Goal: Information Seeking & Learning: Learn about a topic

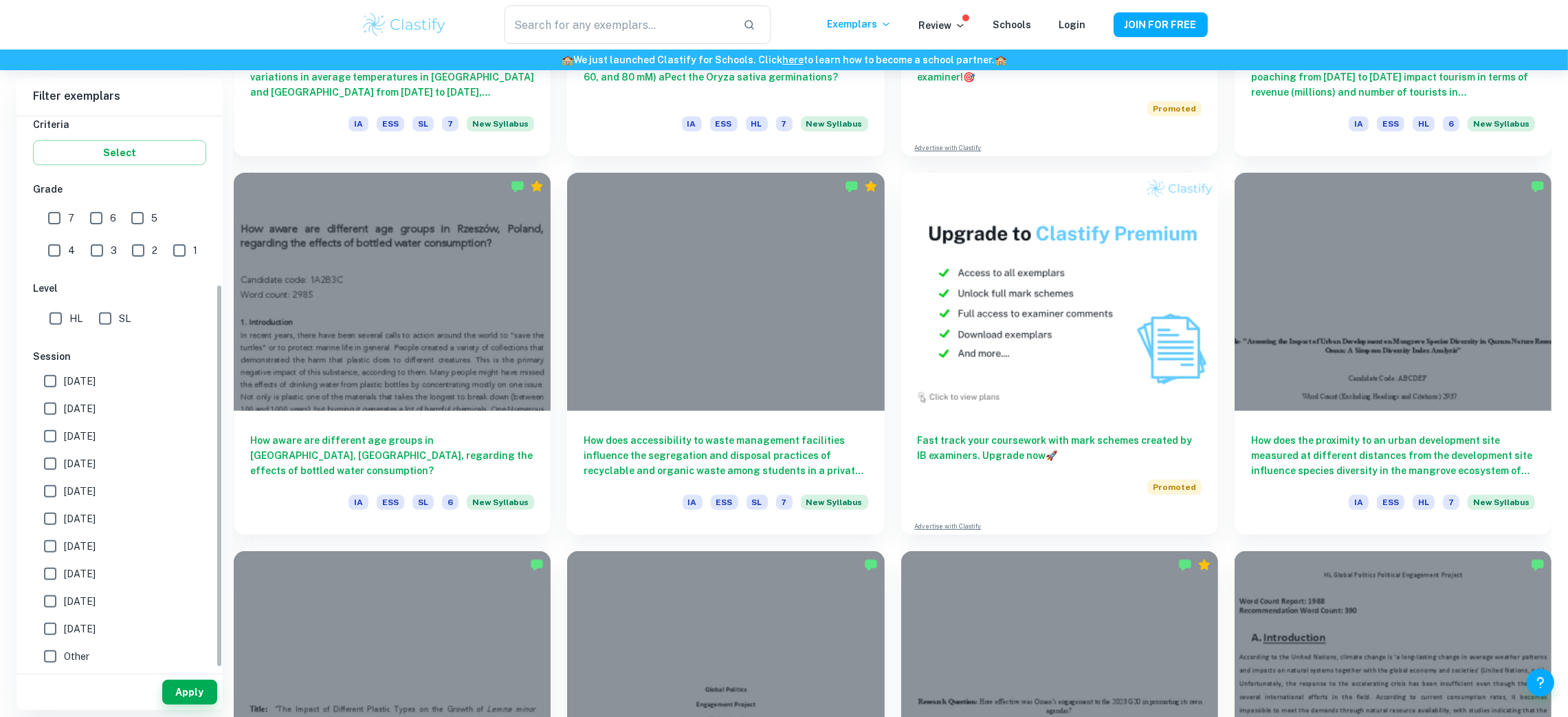
scroll to position [667, 0]
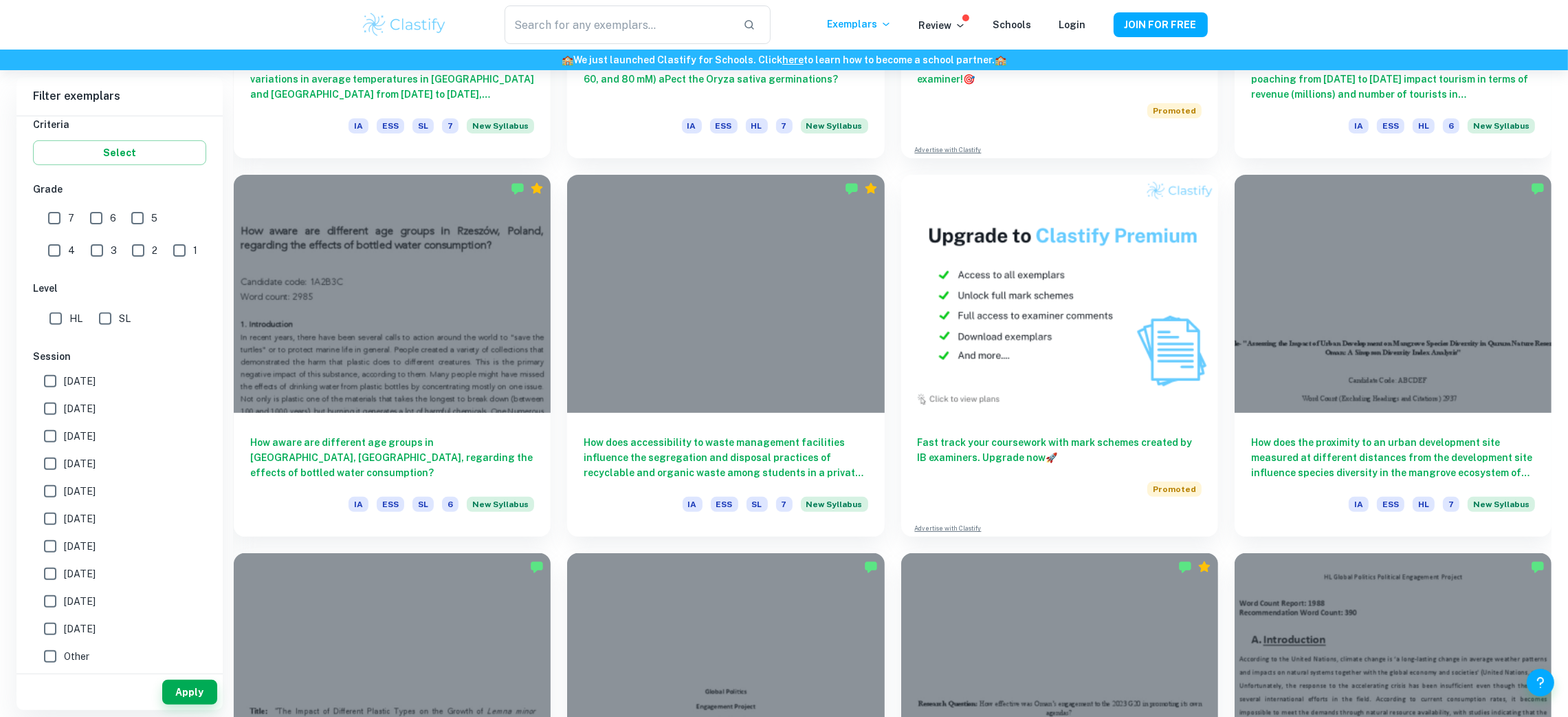
drag, startPoint x: 174, startPoint y: 507, endPoint x: 197, endPoint y: 588, distance: 84.2
click at [197, 588] on div "[DATE] [DATE] [DATE] [DATE] [DATE] [DATE] [DATE] [DATE] [DATE] [DATE] Other" at bounding box center [120, 519] width 173 height 303
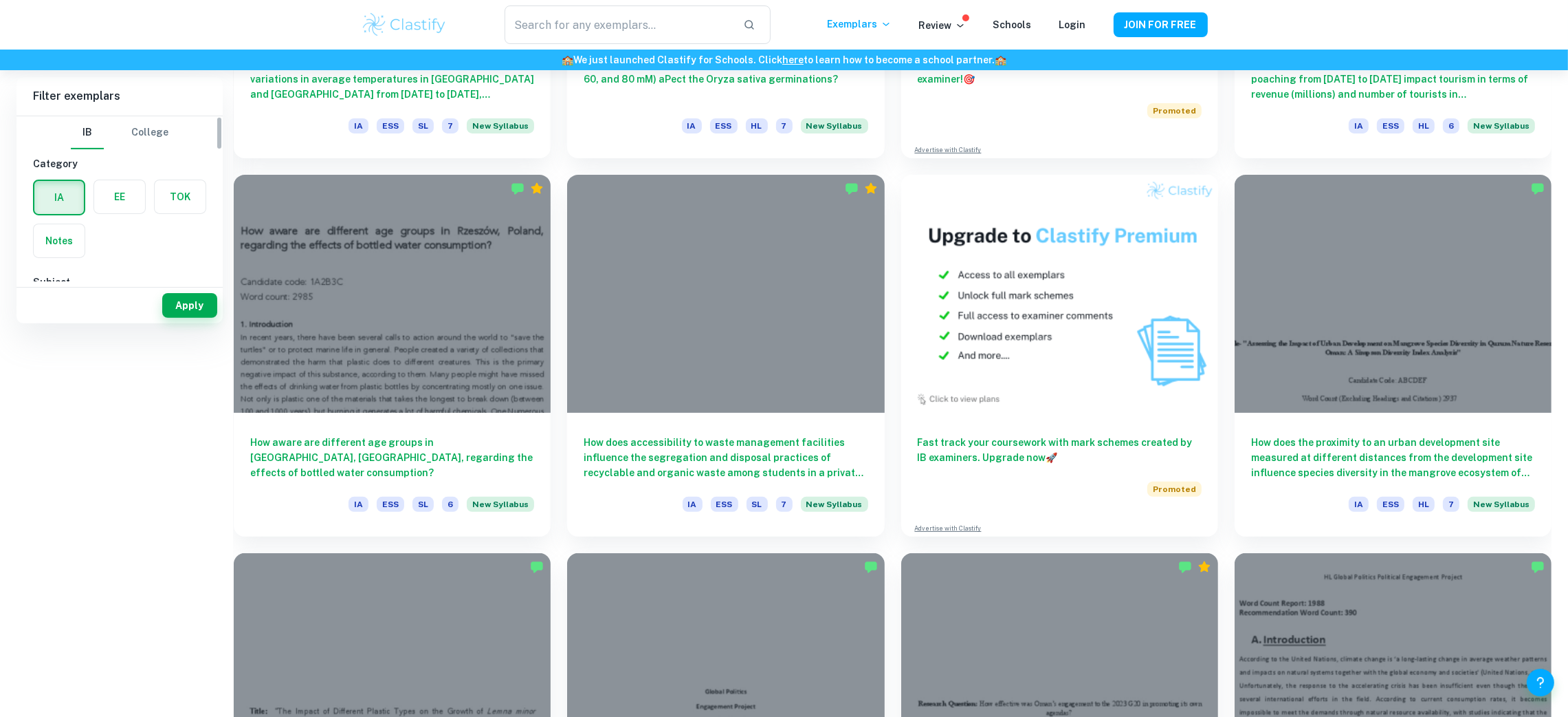
scroll to position [0, 0]
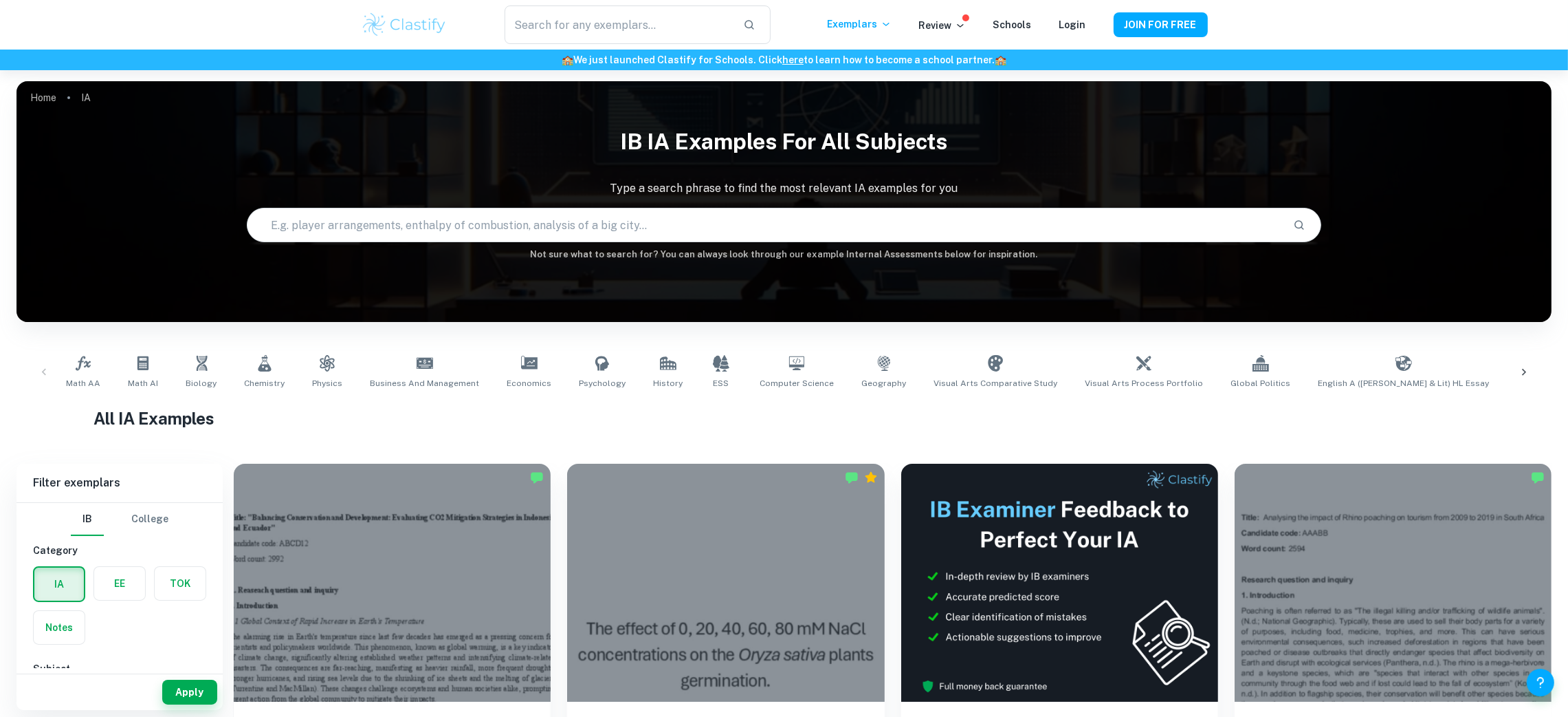
click at [383, 222] on input "text" at bounding box center [765, 225] width 1035 height 39
click at [258, 371] on icon at bounding box center [265, 363] width 13 height 16
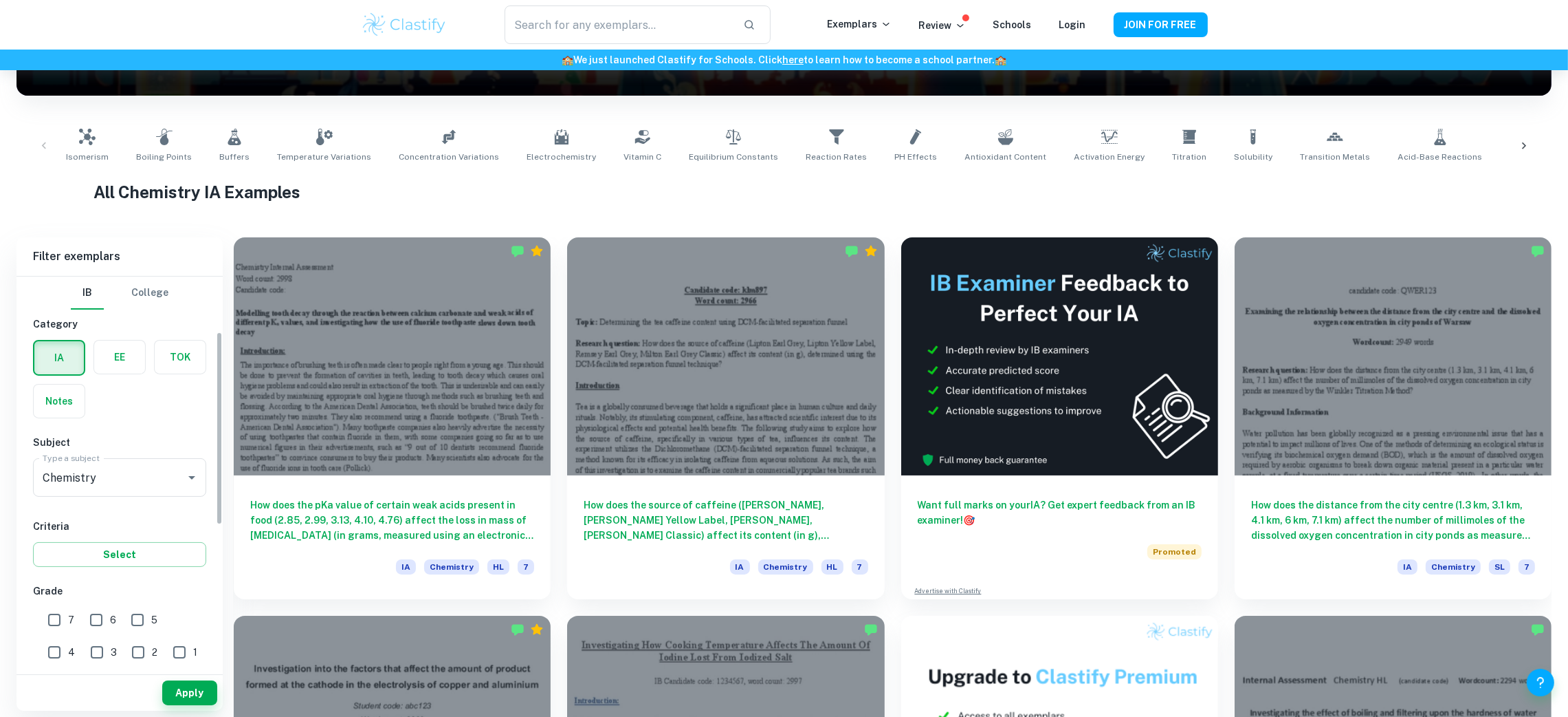
scroll to position [159, 0]
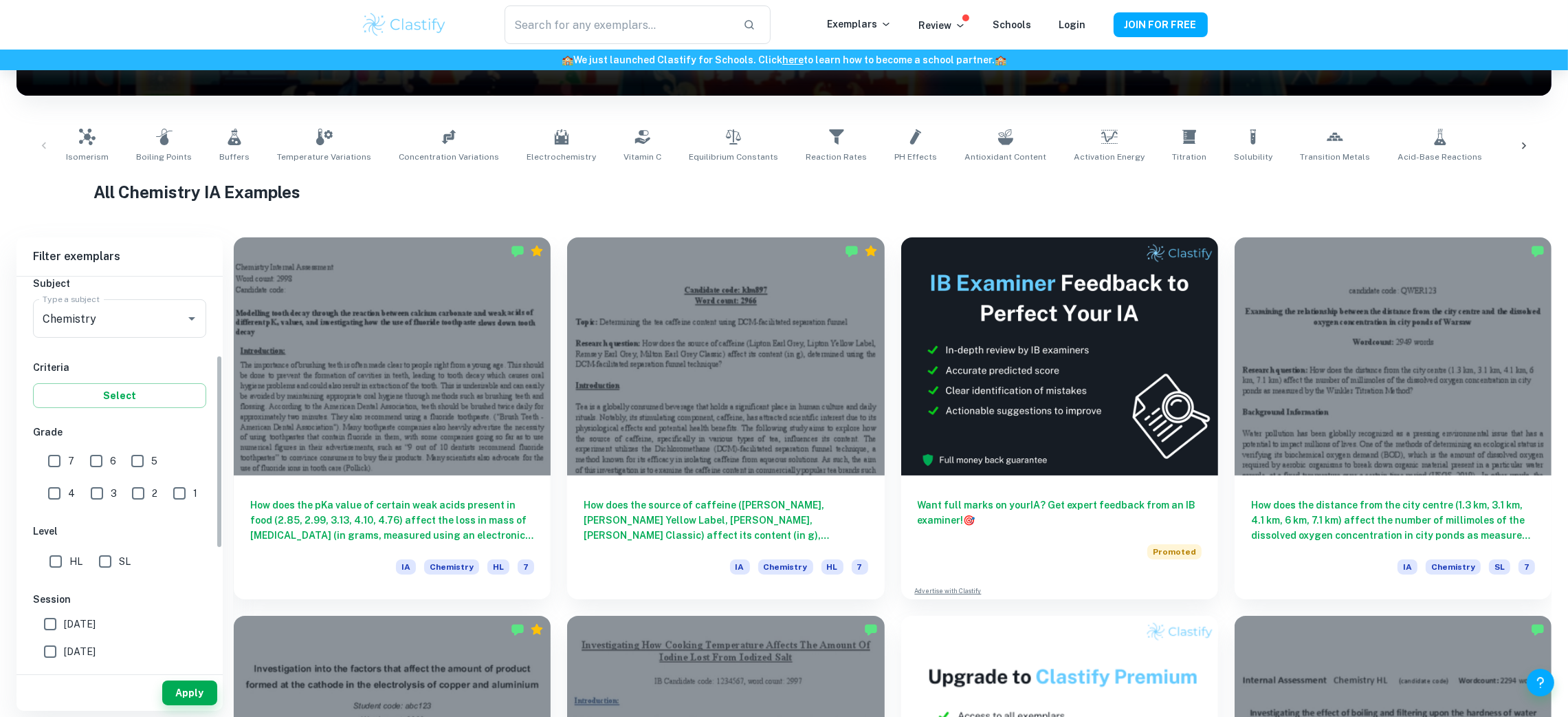
click at [53, 456] on input "7" at bounding box center [54, 460] width 28 height 28
checkbox input "true"
click at [57, 566] on input "HL" at bounding box center [56, 561] width 28 height 28
checkbox input "true"
click at [174, 689] on button "Apply" at bounding box center [190, 692] width 55 height 25
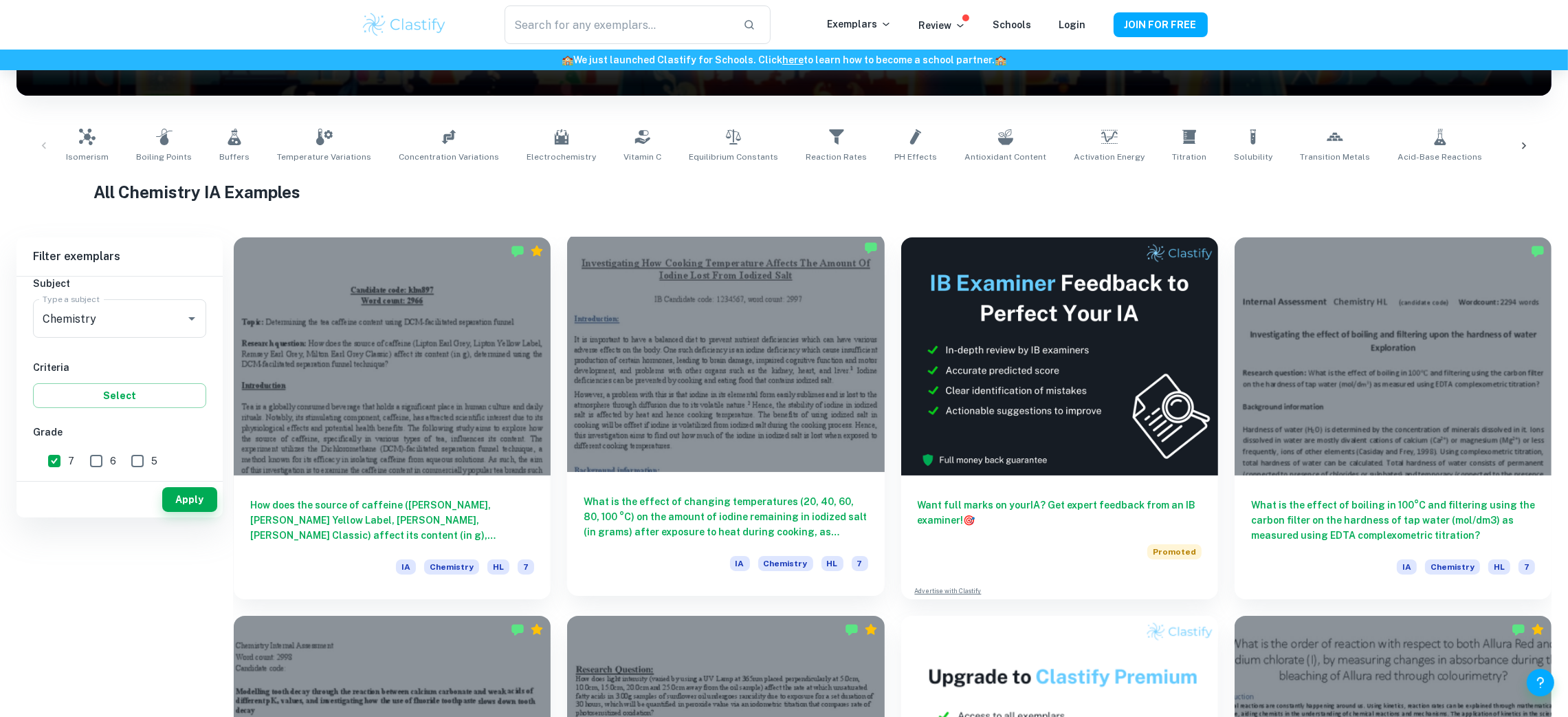
scroll to position [0, 0]
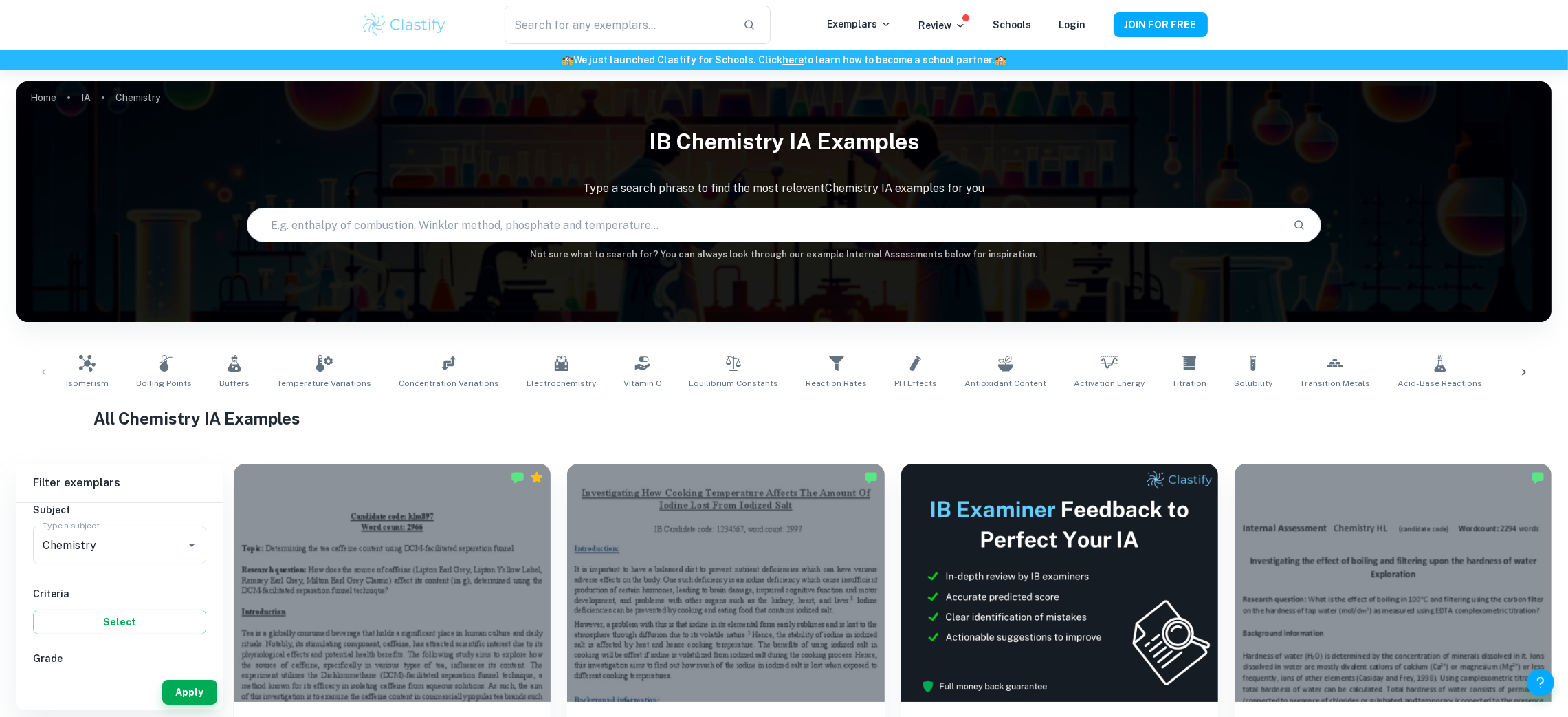
click at [565, 217] on input "text" at bounding box center [765, 225] width 1035 height 39
type input "dissolved oxygen"
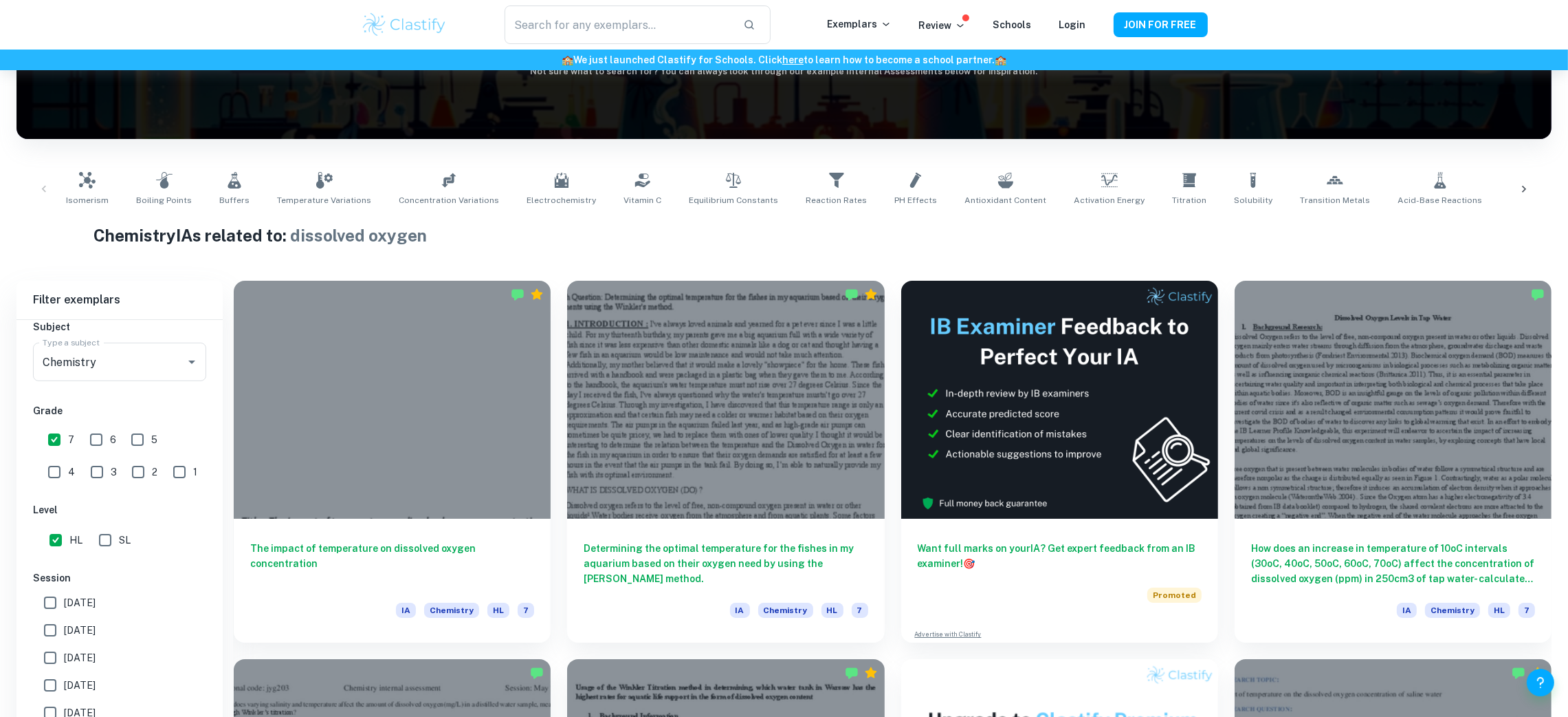
scroll to position [388, 0]
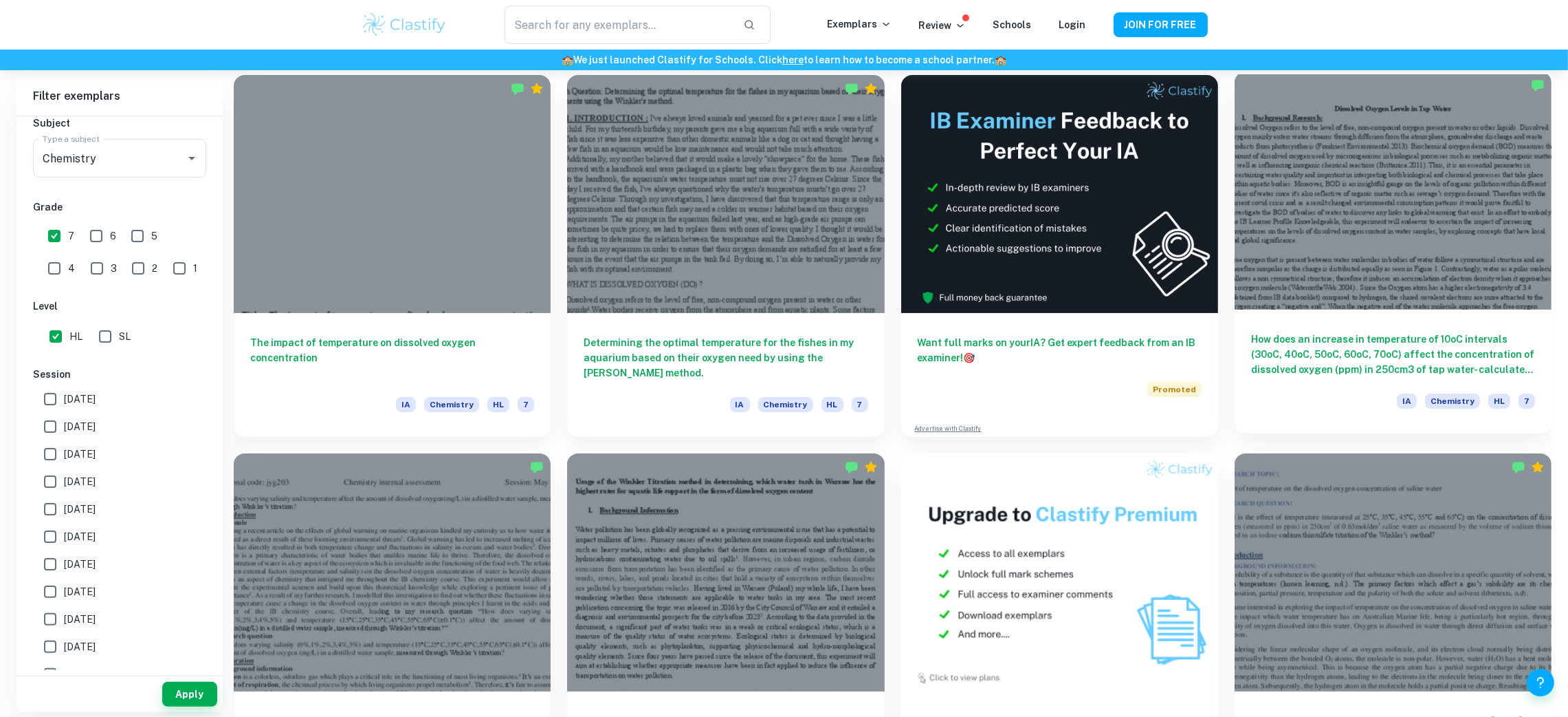
click at [1408, 361] on h6 "How does an increase in temperature of 10oC intervals (30oC, 40oC, 50oC, 60oC, …" at bounding box center [1393, 354] width 284 height 45
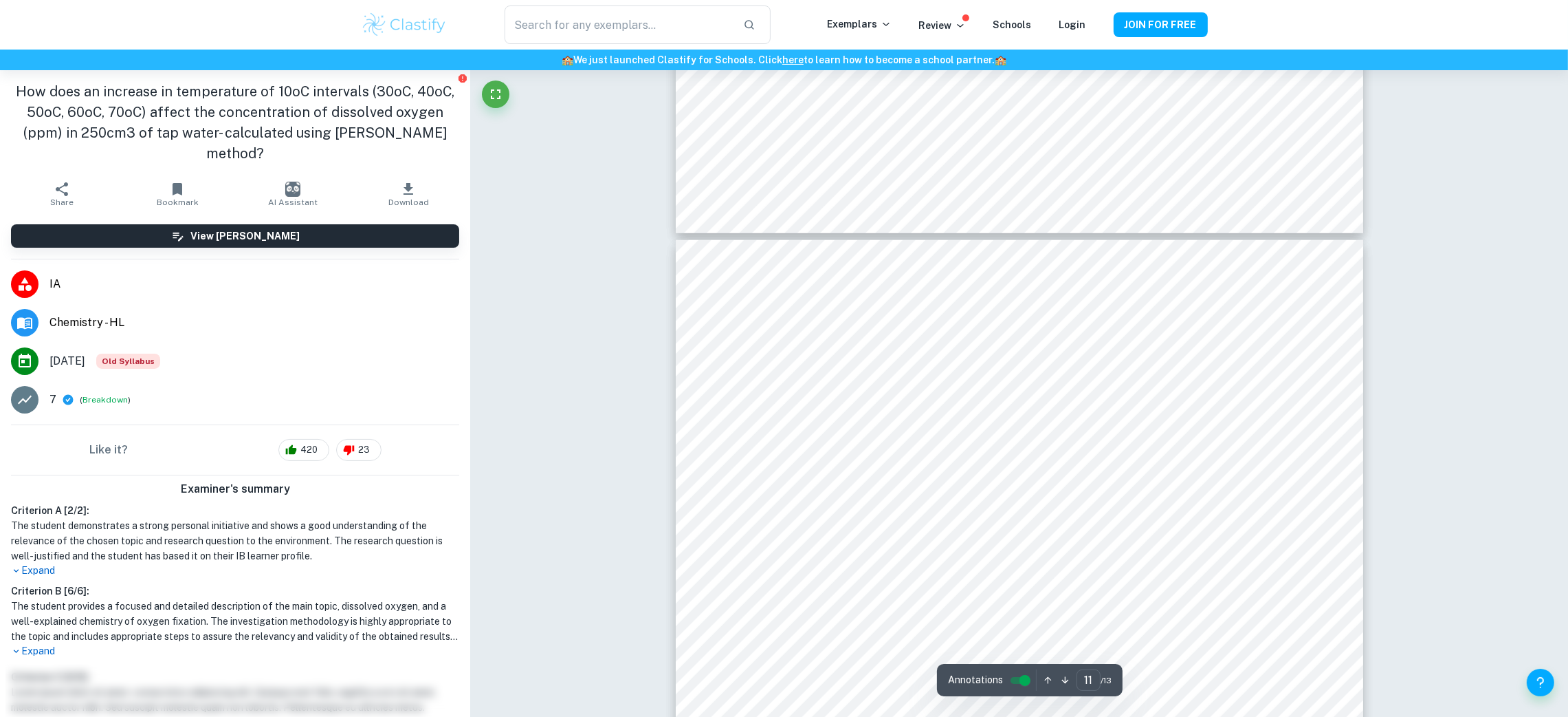
scroll to position [9878, 0]
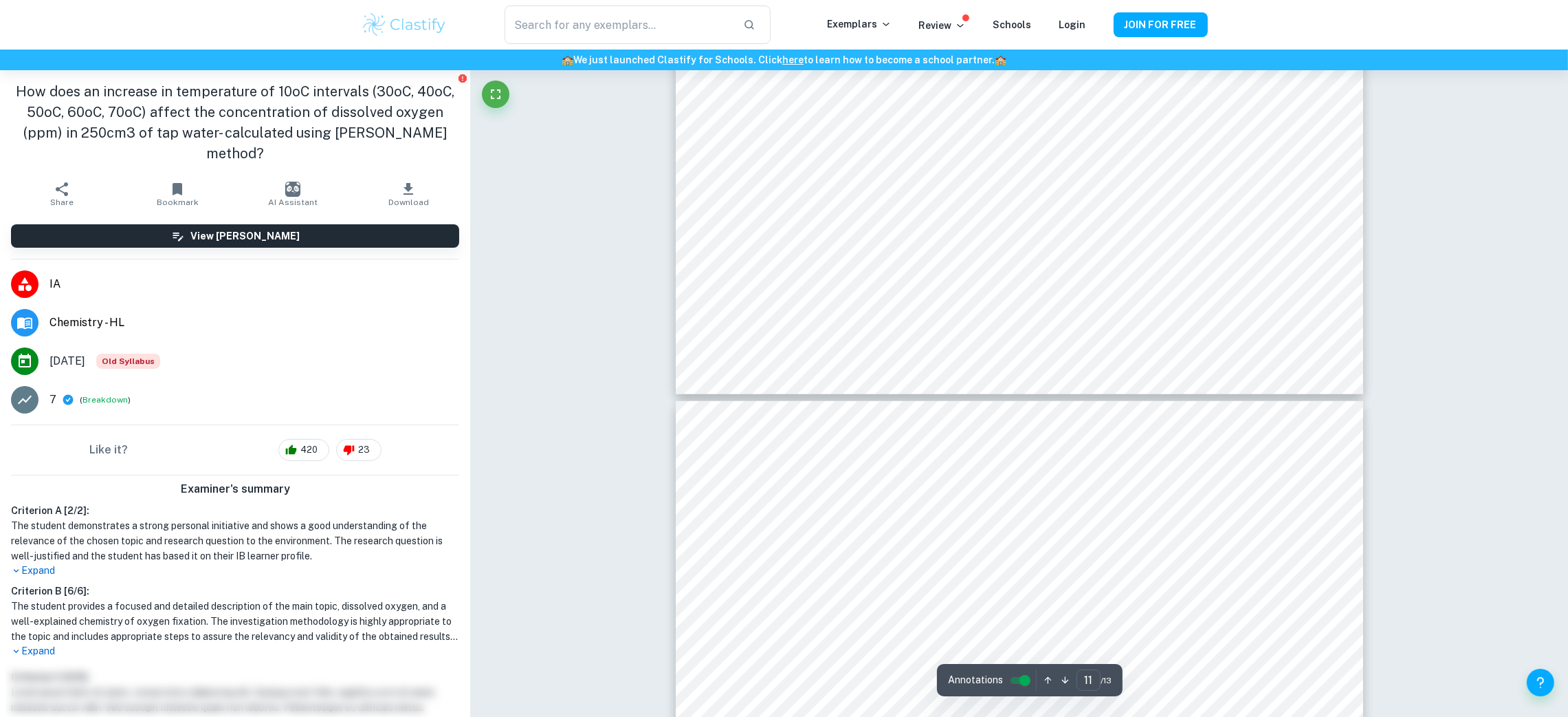
type input "12"
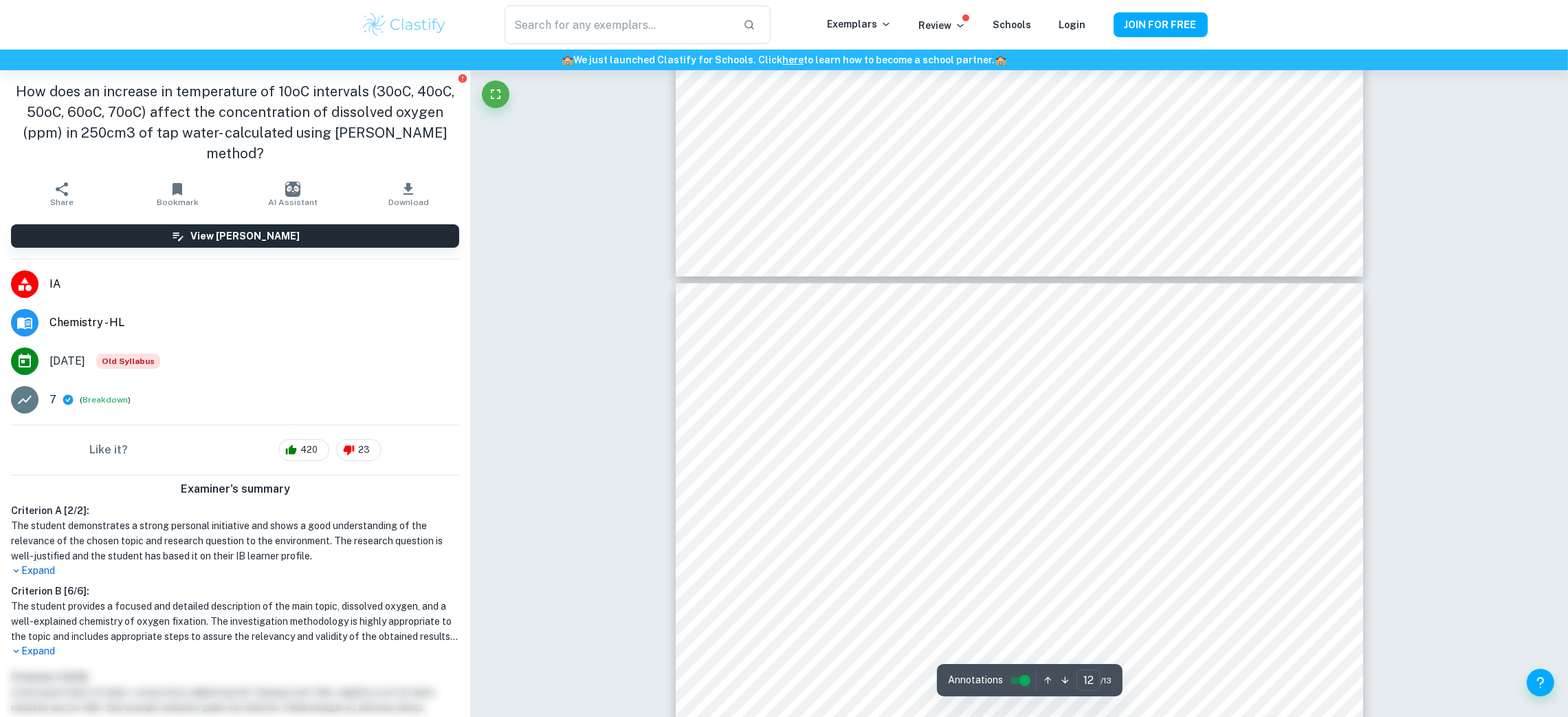
scroll to position [9996, 0]
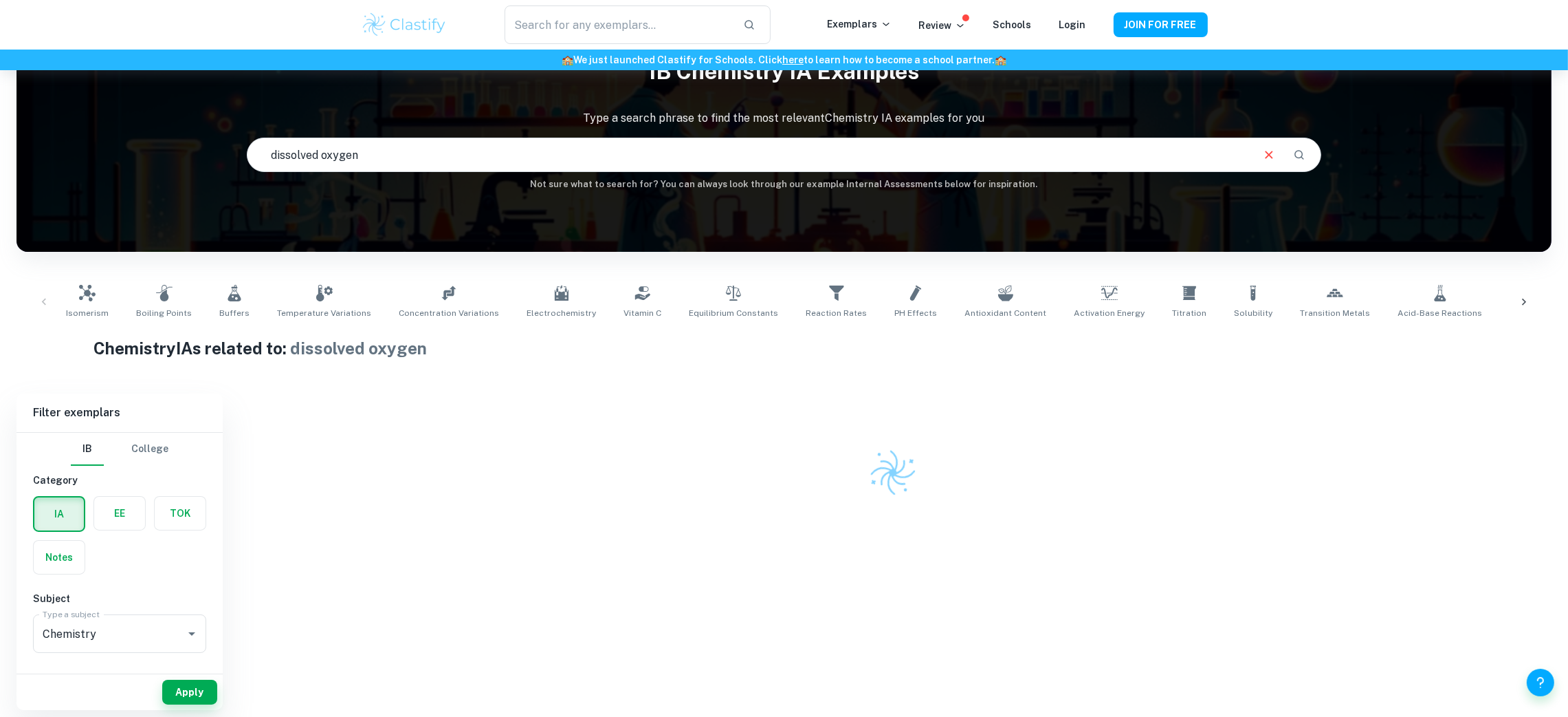
scroll to position [70, 0]
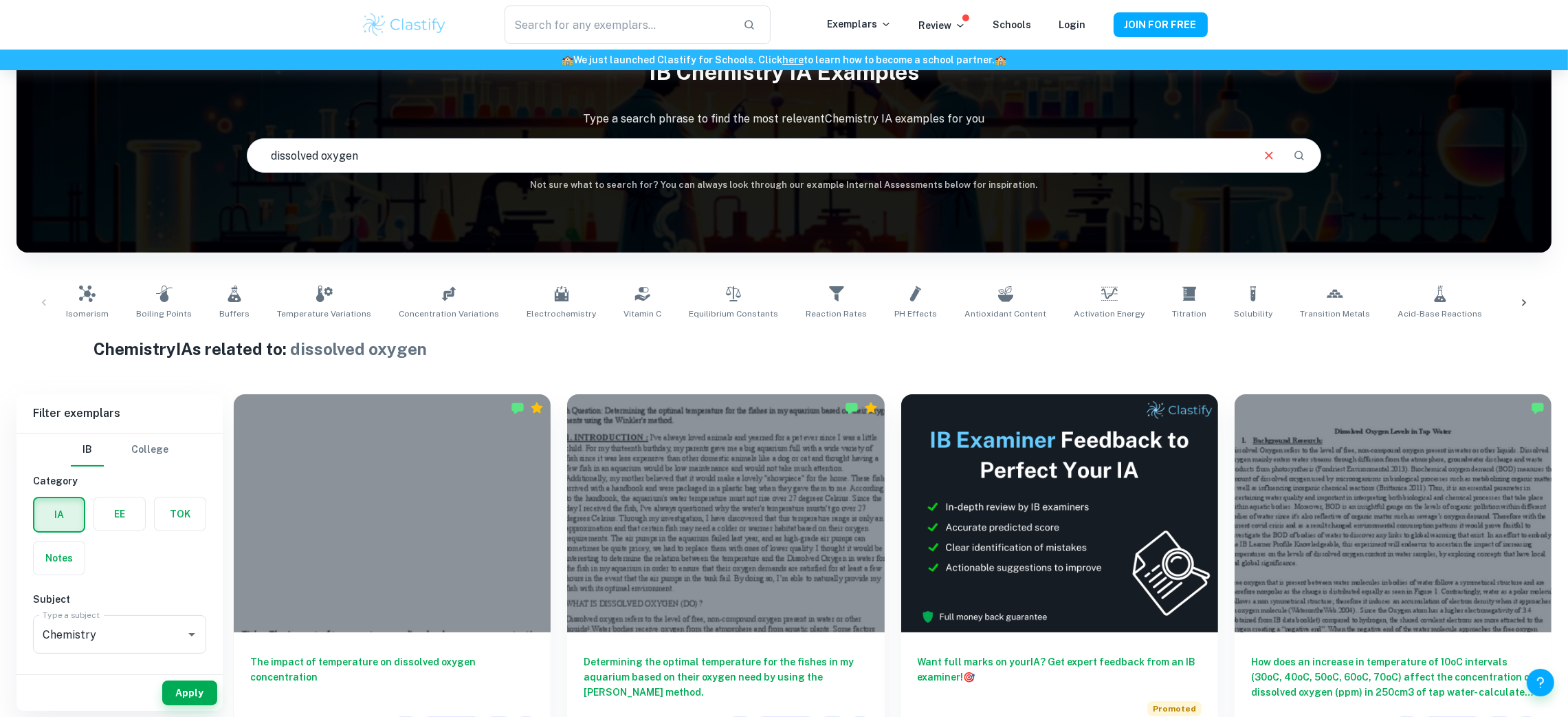
click at [552, 157] on input "dissolved oxygen" at bounding box center [749, 155] width 1003 height 39
type input "e"
type input "antiseptic"
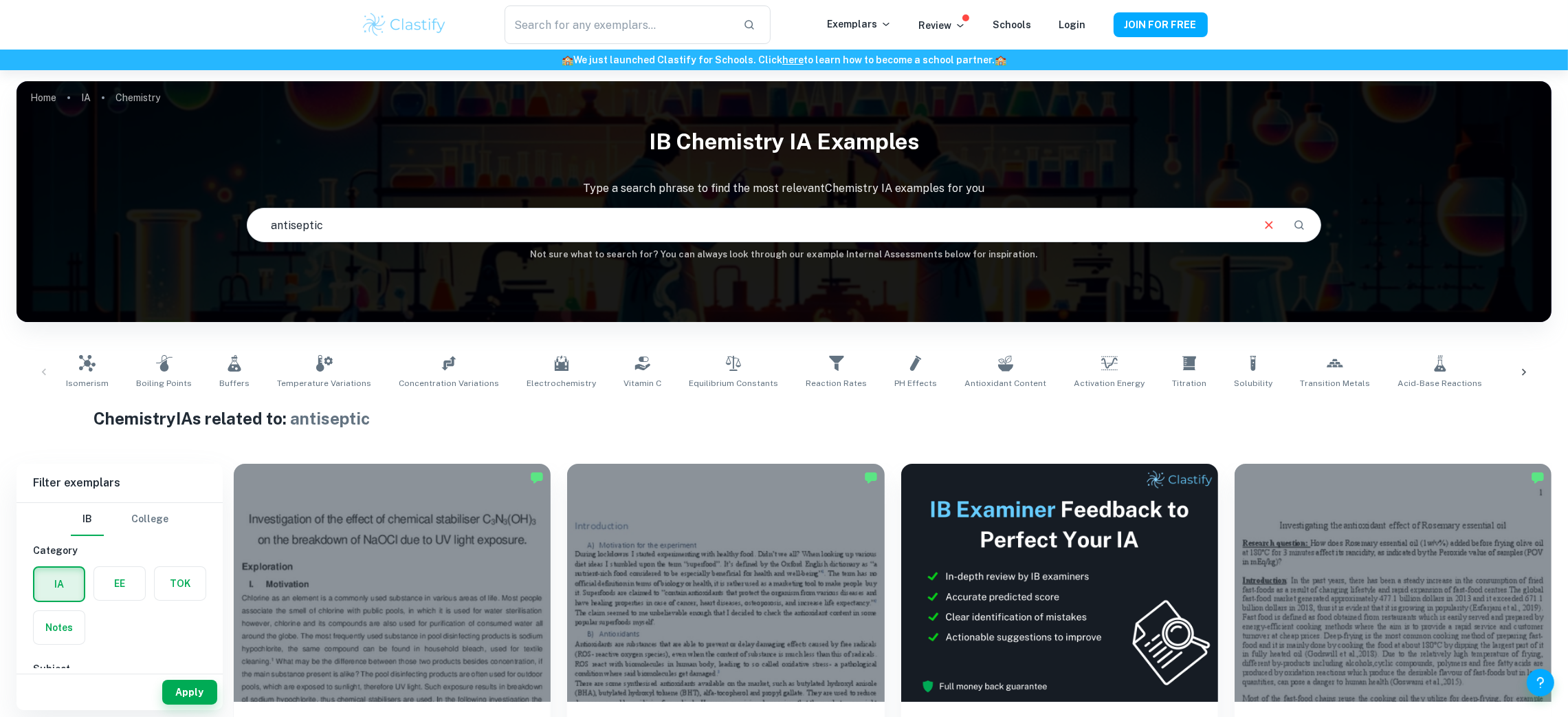
click at [748, 222] on input "antiseptic" at bounding box center [749, 225] width 1003 height 39
